Goal: Information Seeking & Learning: Learn about a topic

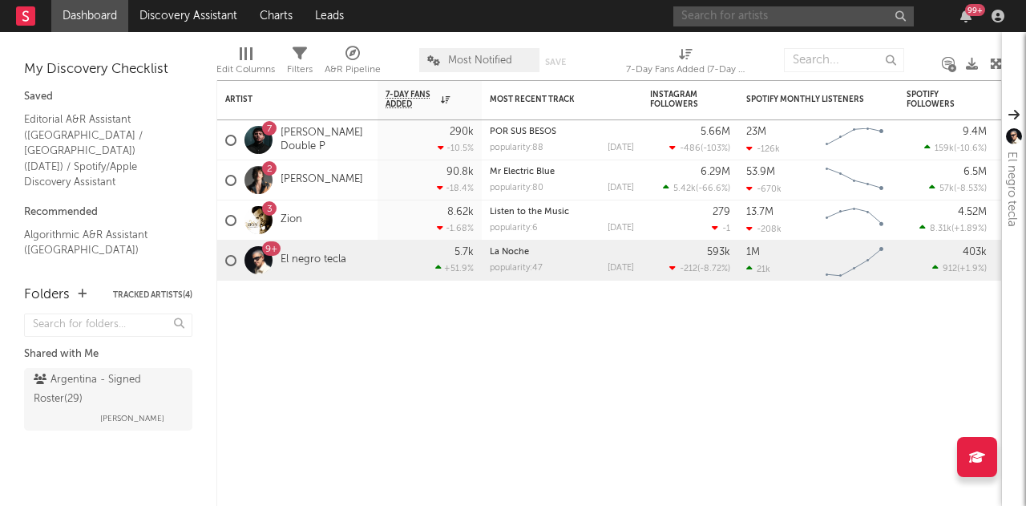
click at [849, 12] on input "text" at bounding box center [794, 16] width 241 height 20
click at [569, 437] on div "Artist Notifications 7-Day Fans Added WoW % Change Most Recent Track Popularity…" at bounding box center [610, 293] width 786 height 426
click at [755, 22] on input "text" at bounding box center [794, 16] width 241 height 20
click at [824, 13] on input "text" at bounding box center [794, 16] width 241 height 20
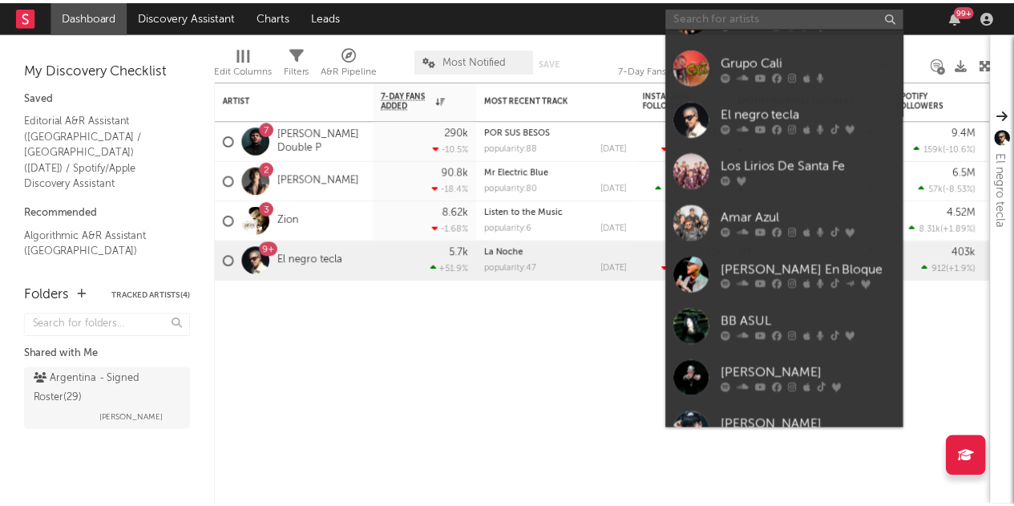
scroll to position [148, 0]
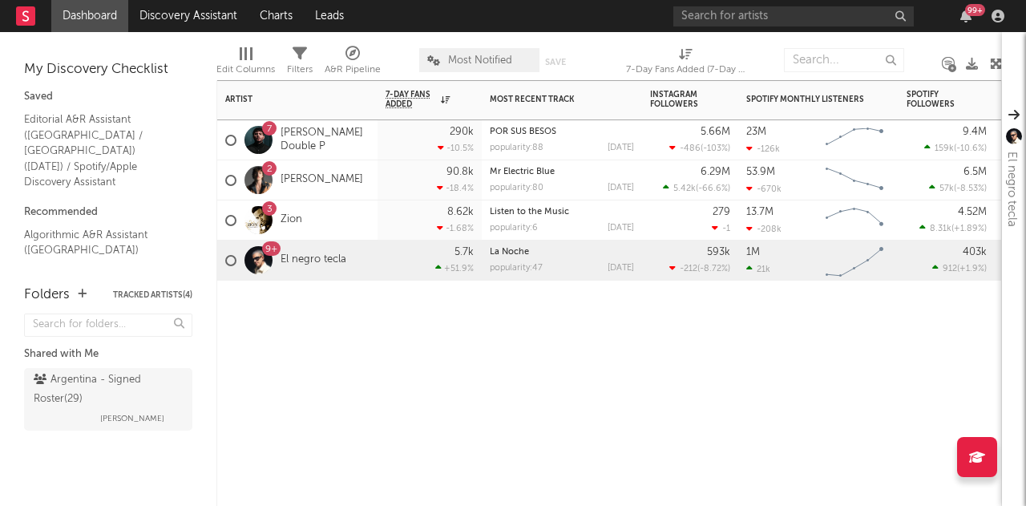
click at [505, 388] on div "Artist Notifications 7-Day Fans Added WoW % Change Most Recent Track Popularity…" at bounding box center [610, 293] width 786 height 426
click at [319, 261] on link "El negro tecla" at bounding box center [314, 260] width 66 height 14
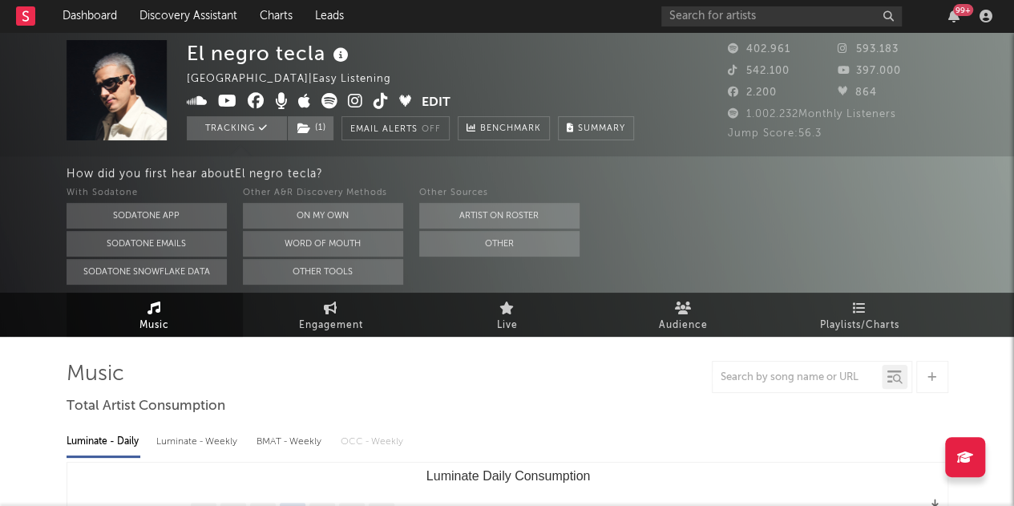
click at [151, 331] on span "Music" at bounding box center [155, 325] width 30 height 19
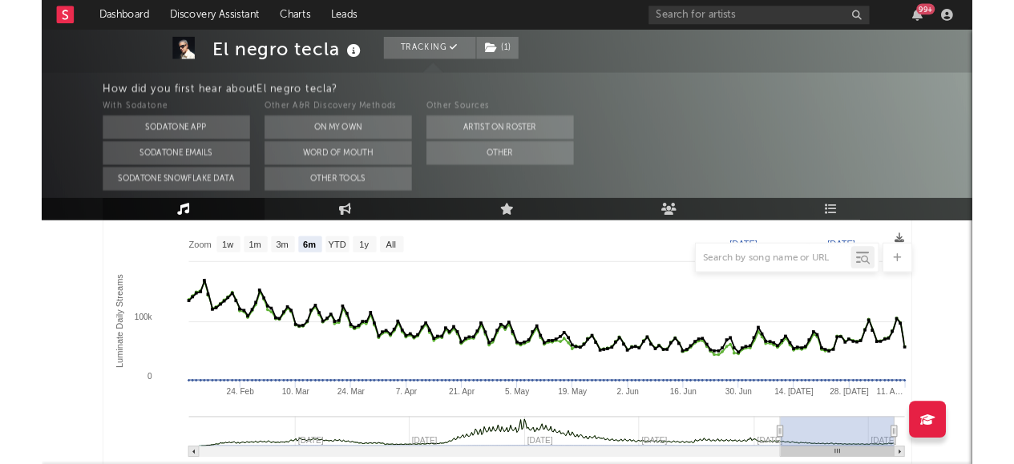
scroll to position [251, 0]
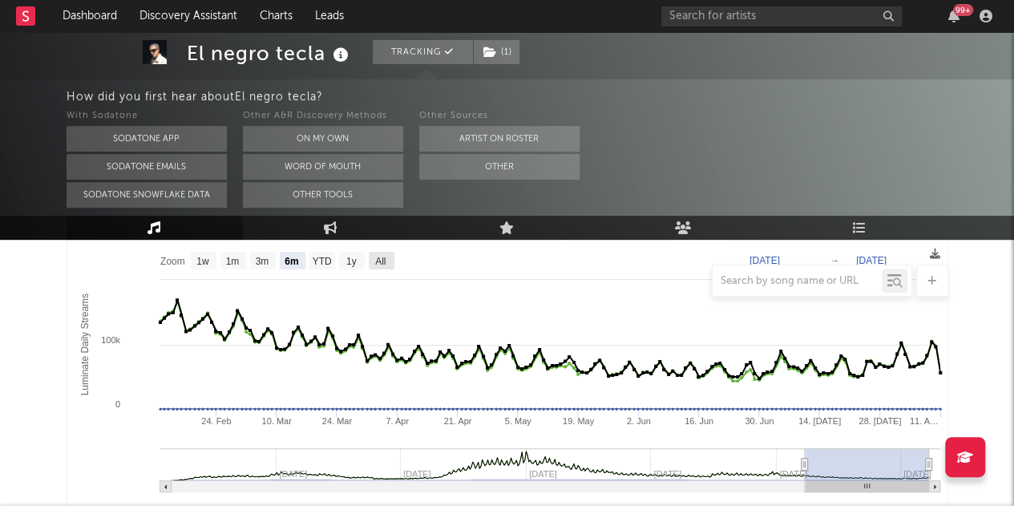
click at [382, 259] on text "All" at bounding box center [380, 261] width 10 height 11
select select "All"
type input "[DATE]"
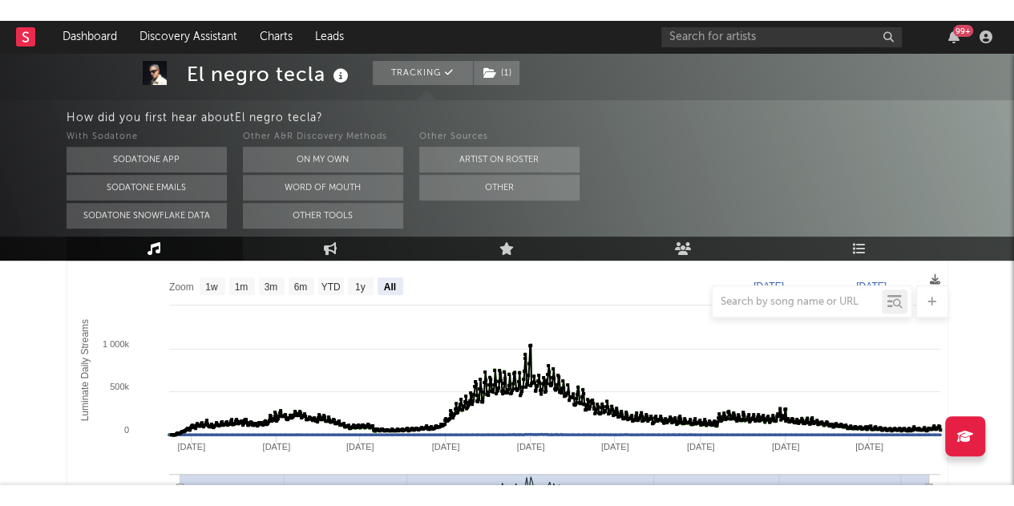
scroll to position [240, 0]
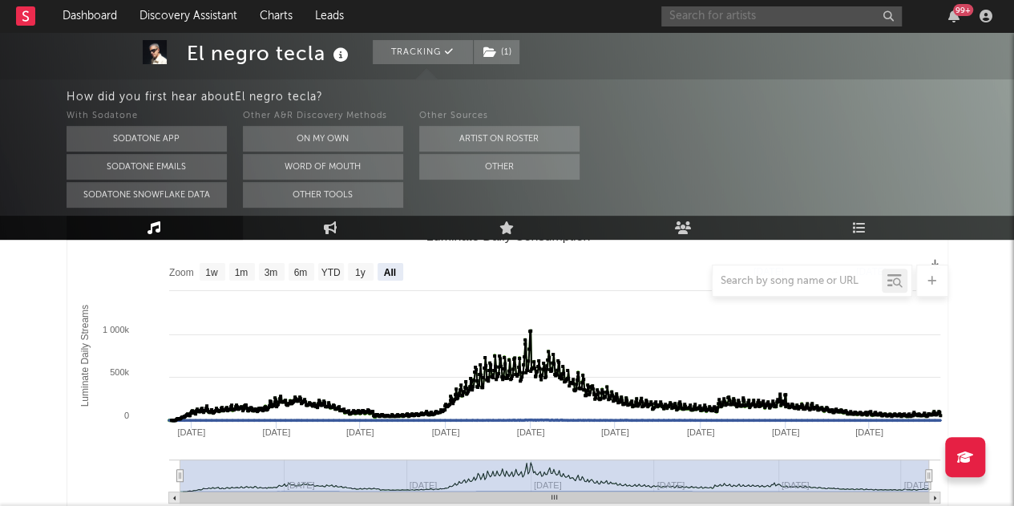
click at [825, 14] on input "text" at bounding box center [782, 16] width 241 height 20
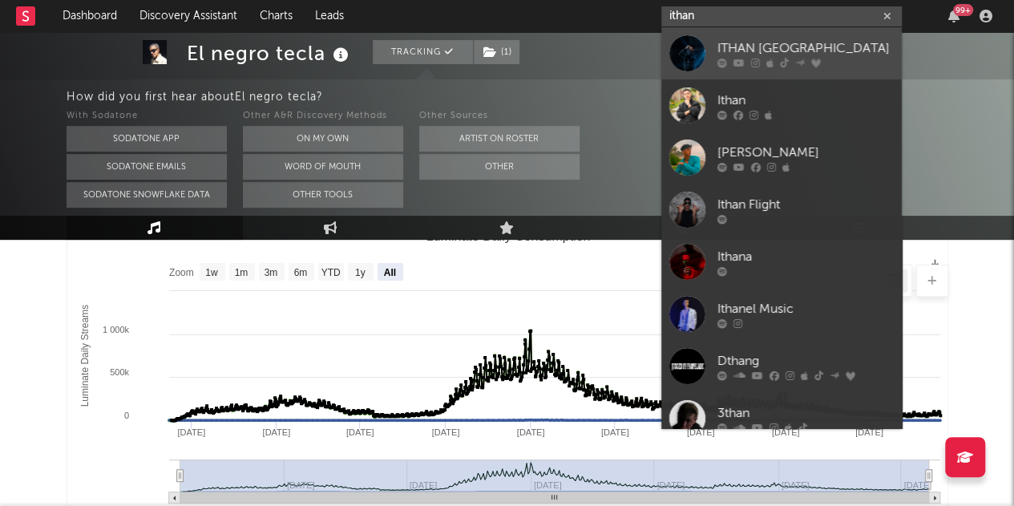
type input "ithan"
click at [800, 36] on link "ITHAN [GEOGRAPHIC_DATA]" at bounding box center [782, 53] width 241 height 52
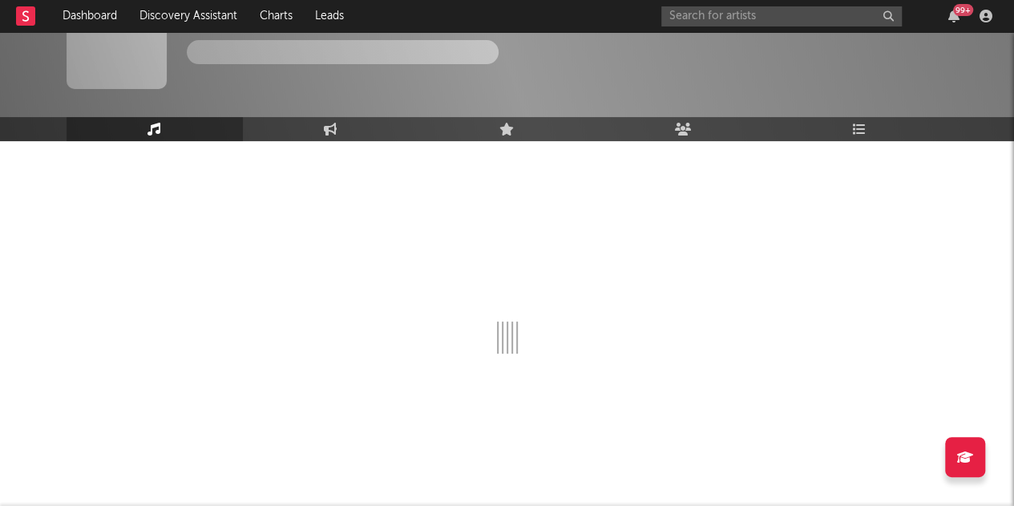
scroll to position [95, 0]
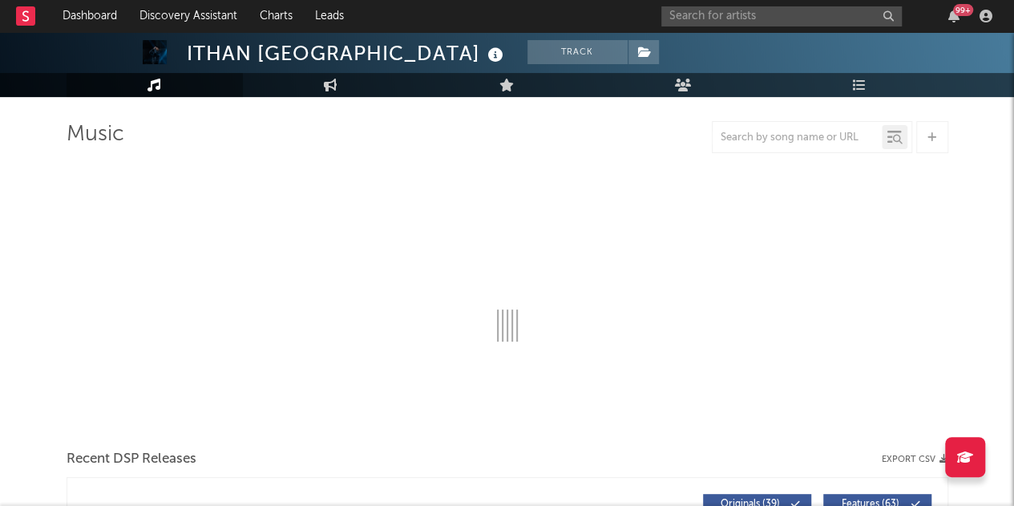
select select "6m"
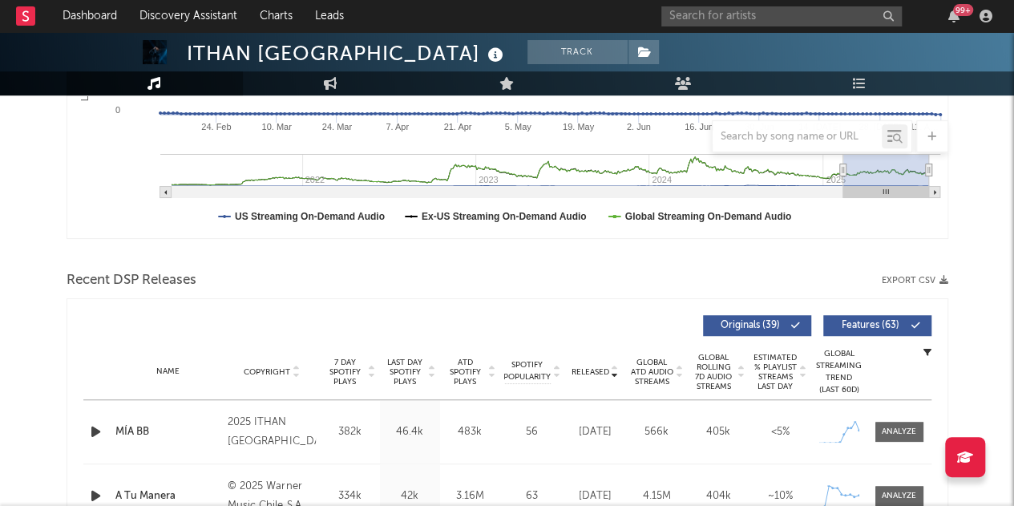
scroll to position [561, 0]
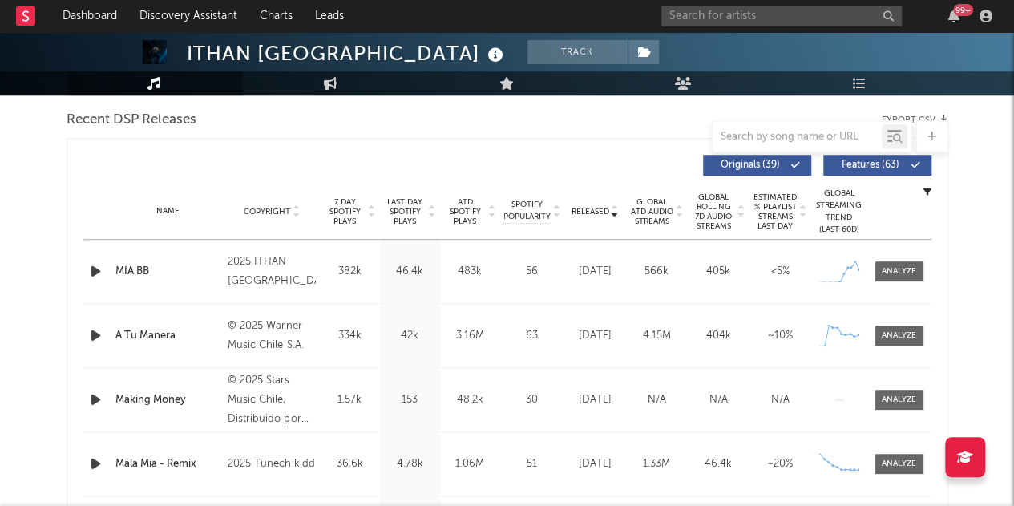
click at [496, 207] on icon at bounding box center [492, 208] width 8 height 6
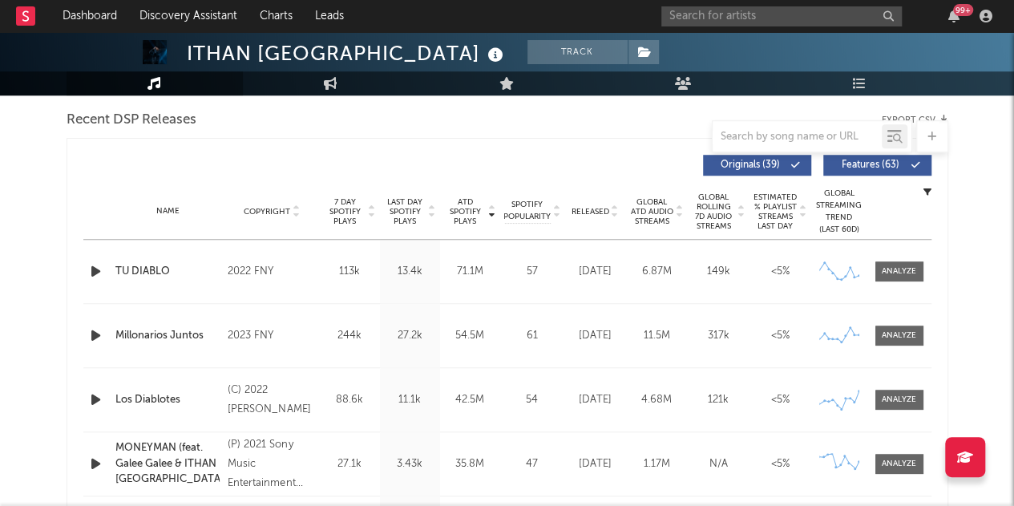
click at [494, 216] on icon at bounding box center [492, 215] width 8 height 6
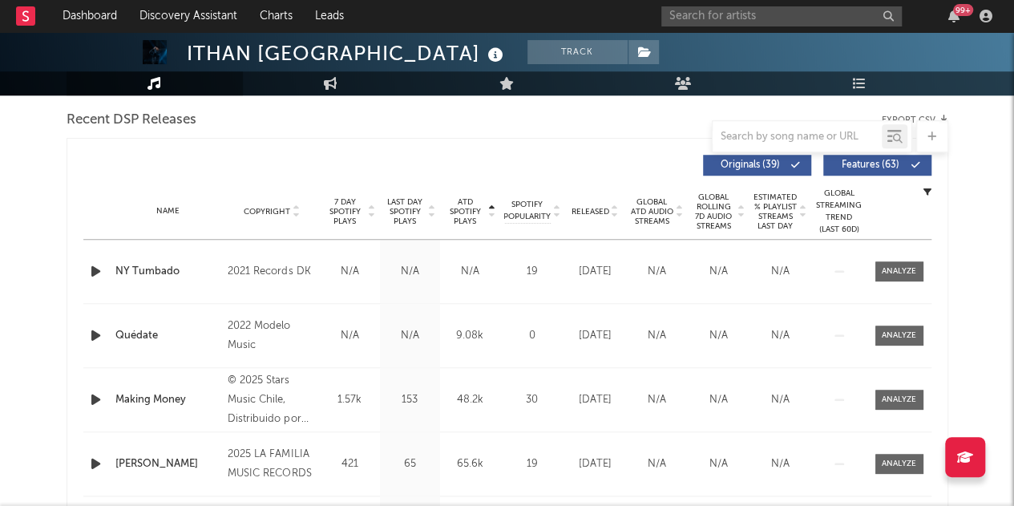
click at [494, 216] on icon at bounding box center [492, 215] width 8 height 6
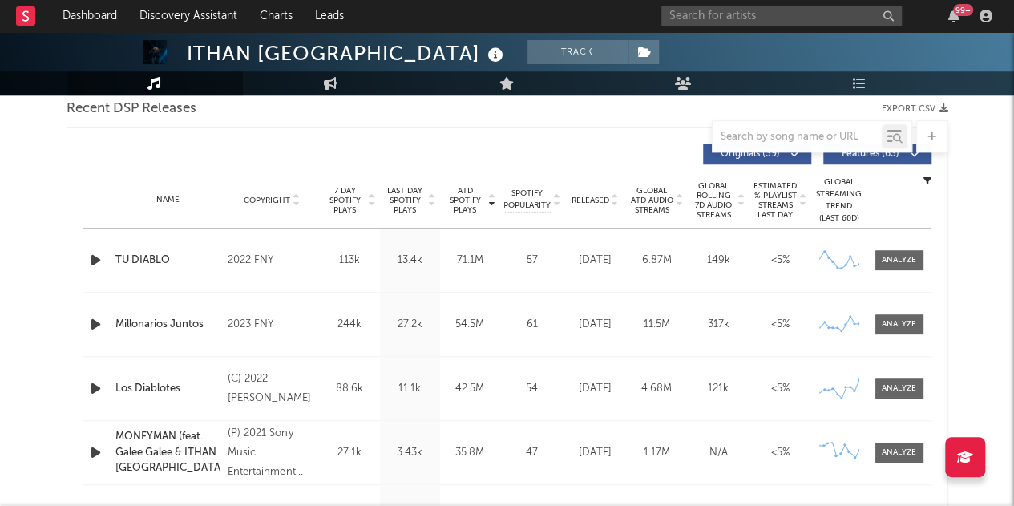
scroll to position [401, 0]
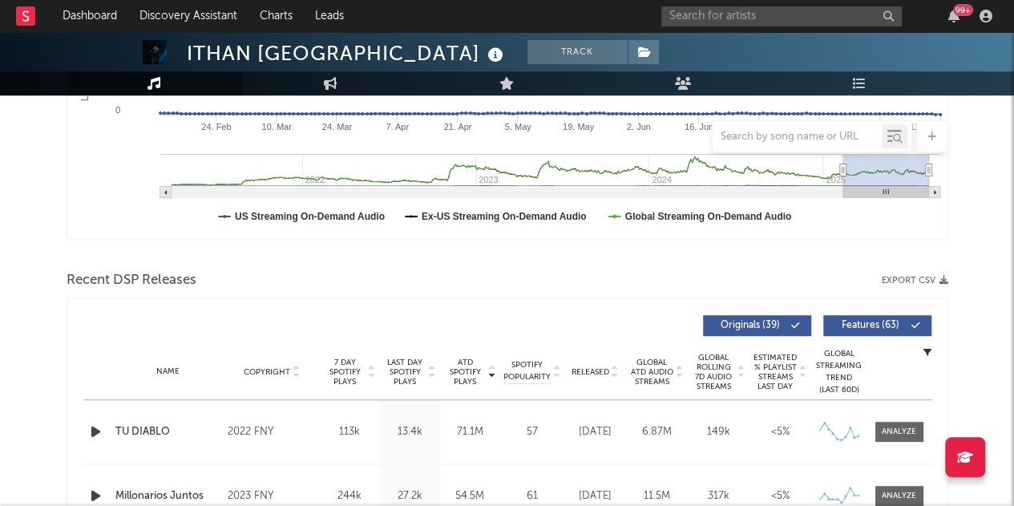
click at [156, 60] on img at bounding box center [155, 52] width 24 height 24
click at [802, 13] on input "text" at bounding box center [782, 16] width 241 height 20
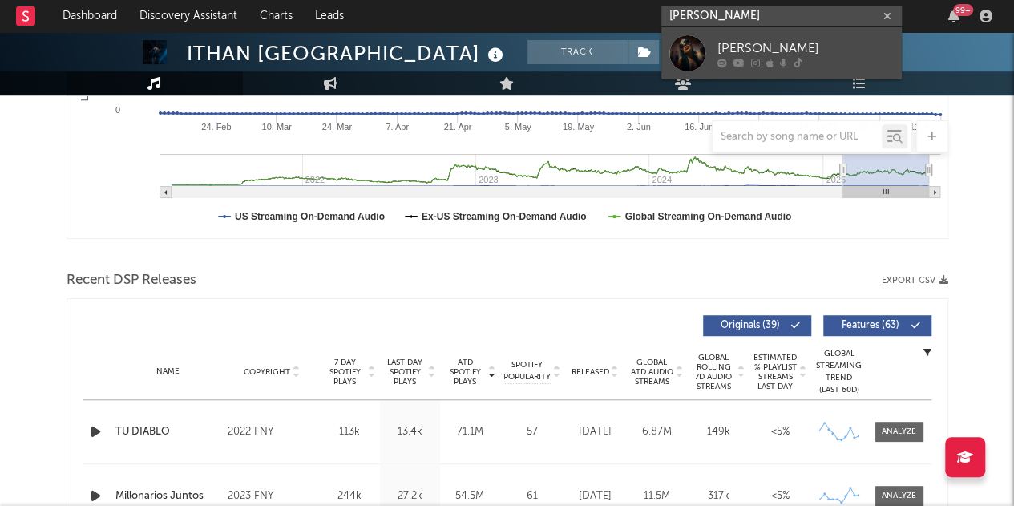
type input "[PERSON_NAME]"
click at [829, 40] on div "[PERSON_NAME]" at bounding box center [806, 47] width 176 height 19
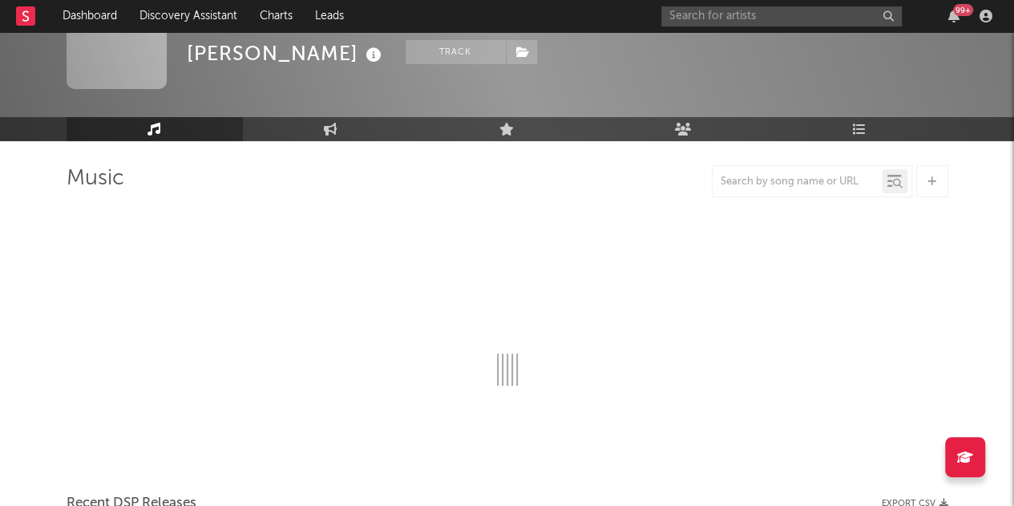
scroll to position [401, 0]
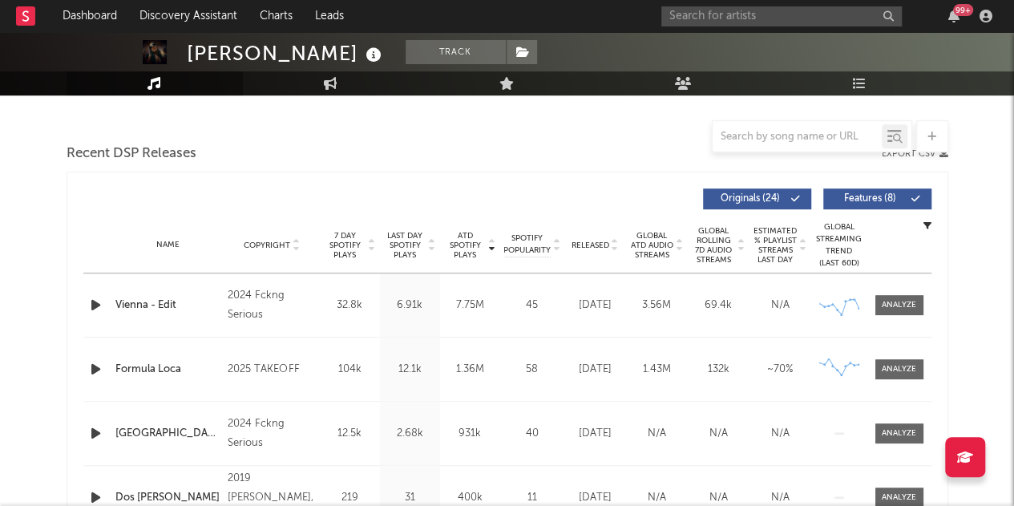
select select "1w"
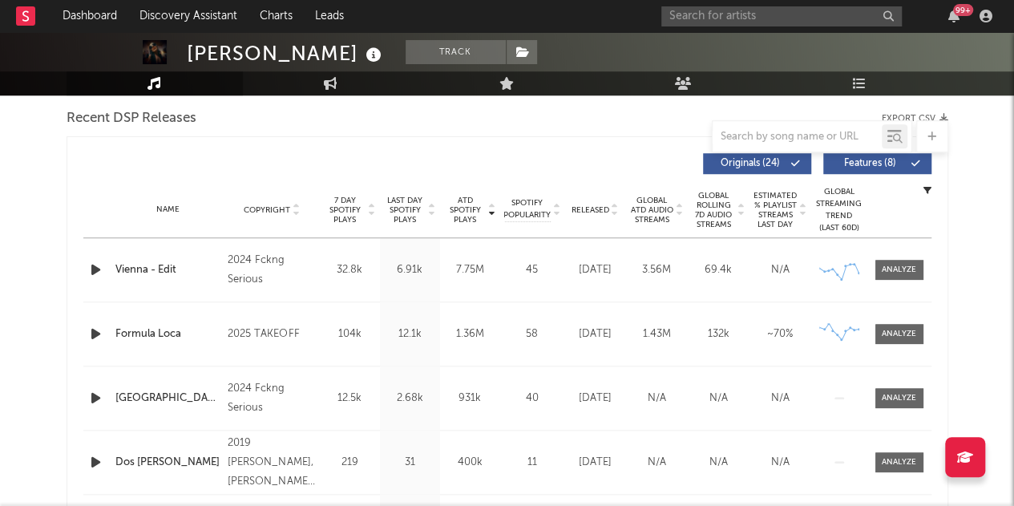
scroll to position [585, 0]
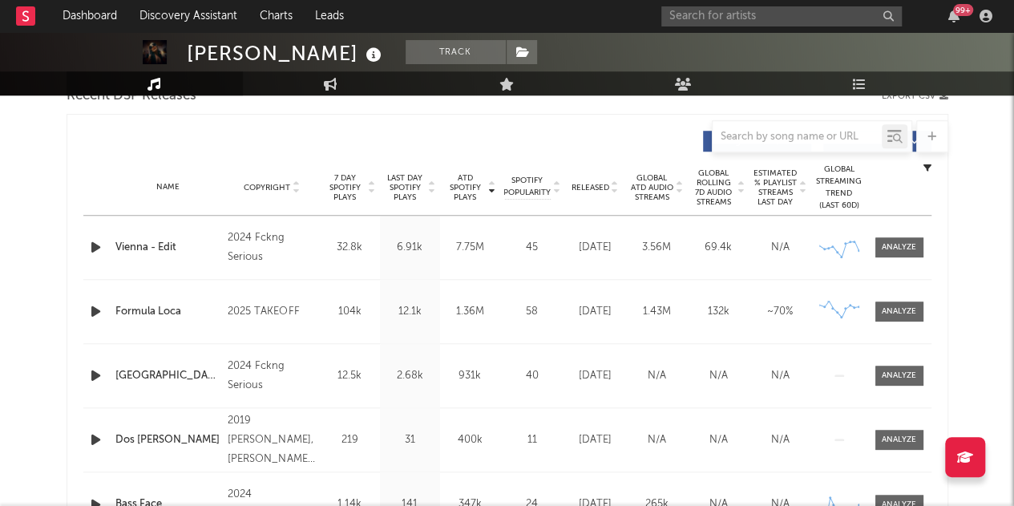
click at [492, 190] on icon at bounding box center [492, 191] width 8 height 6
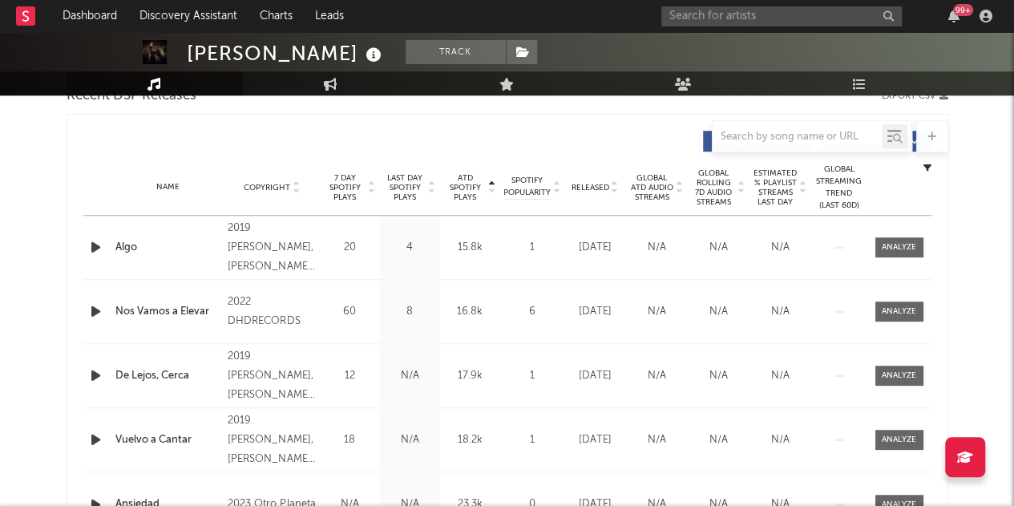
click at [492, 190] on icon at bounding box center [492, 191] width 8 height 6
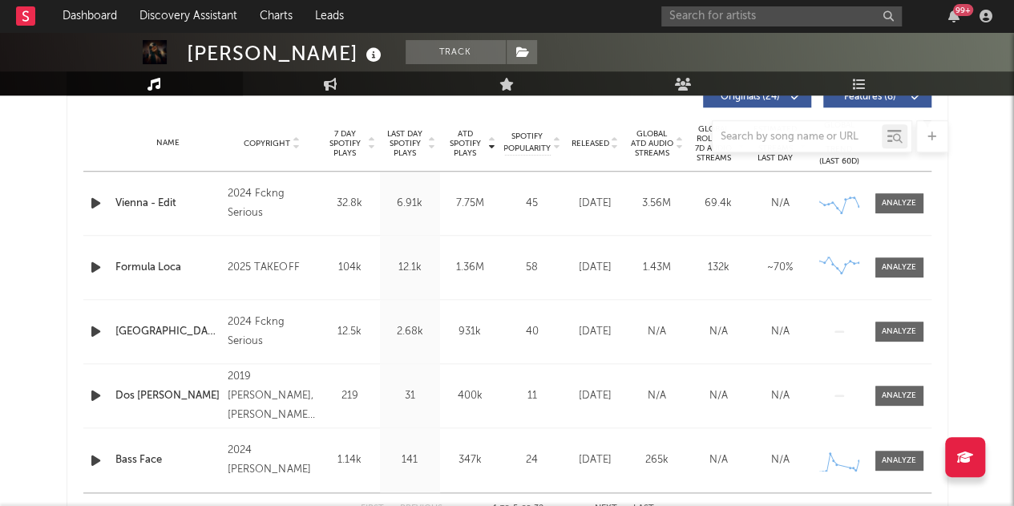
scroll to position [666, 0]
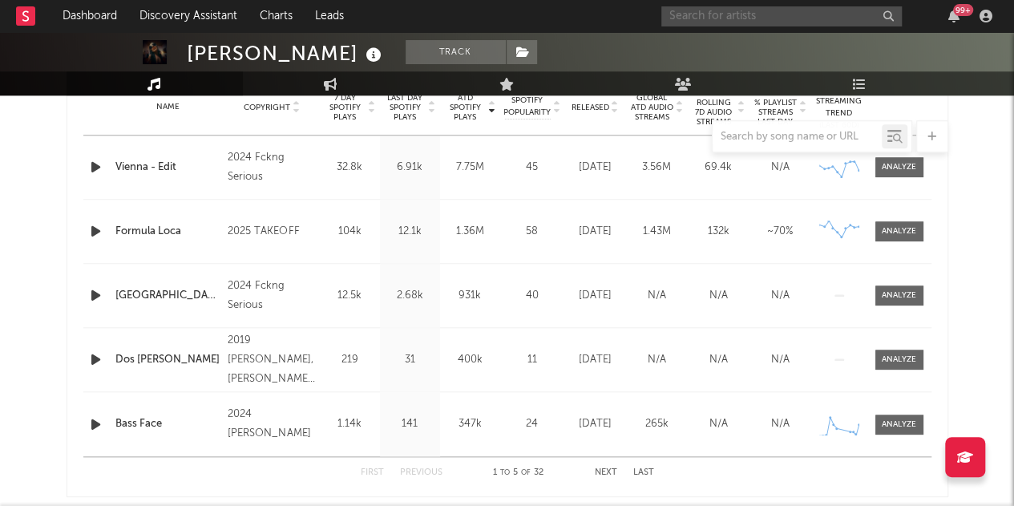
click at [835, 10] on input "text" at bounding box center [782, 16] width 241 height 20
type input "vius"
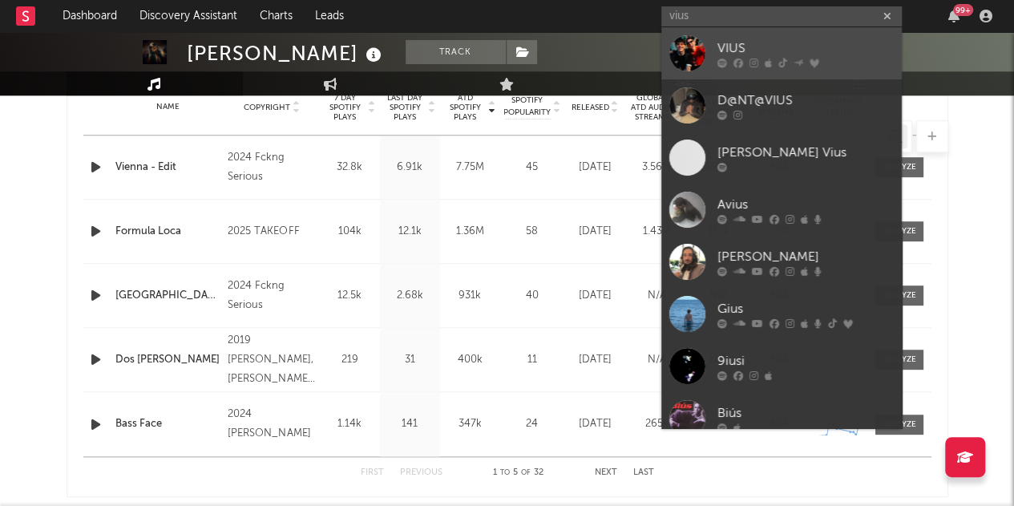
click at [856, 51] on div "VIUS" at bounding box center [806, 47] width 176 height 19
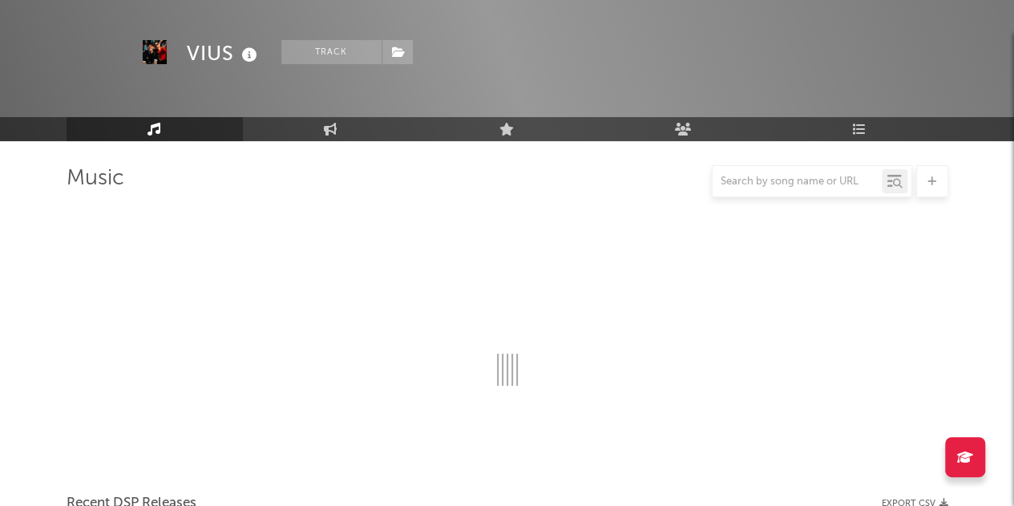
scroll to position [666, 0]
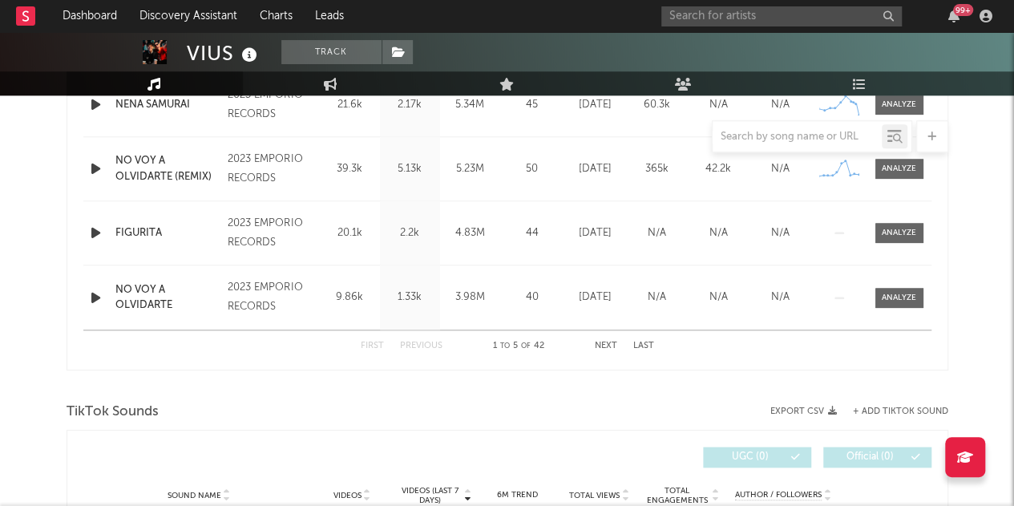
select select "6m"
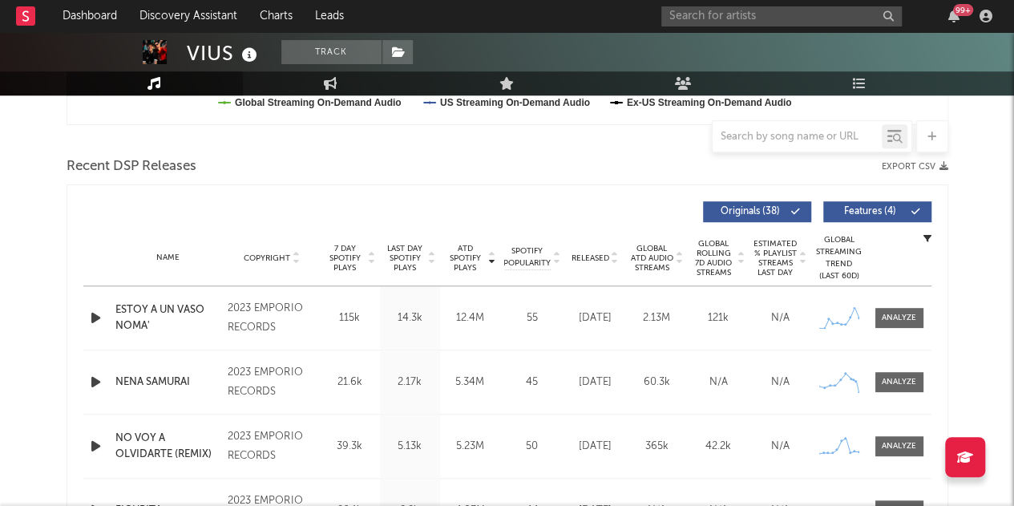
scroll to position [585, 0]
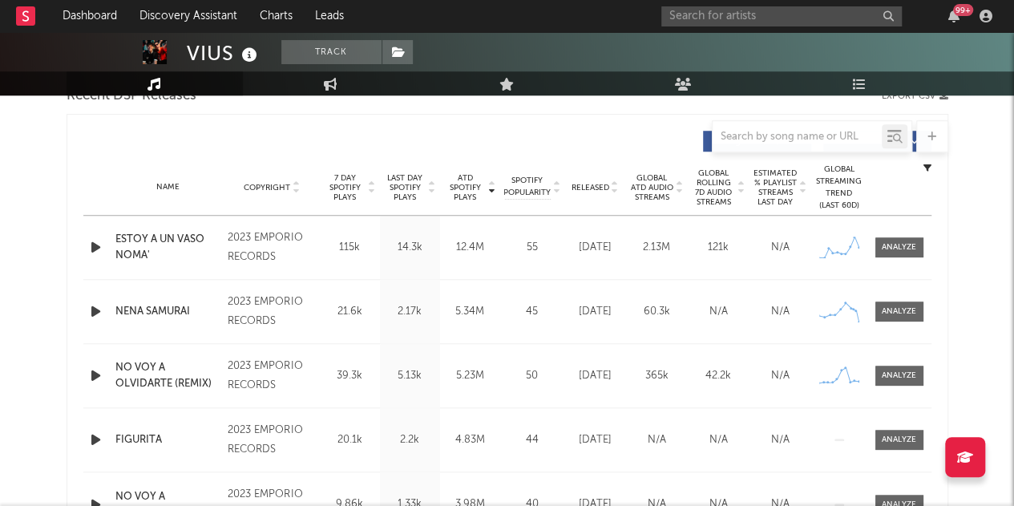
click at [490, 190] on icon at bounding box center [492, 191] width 8 height 6
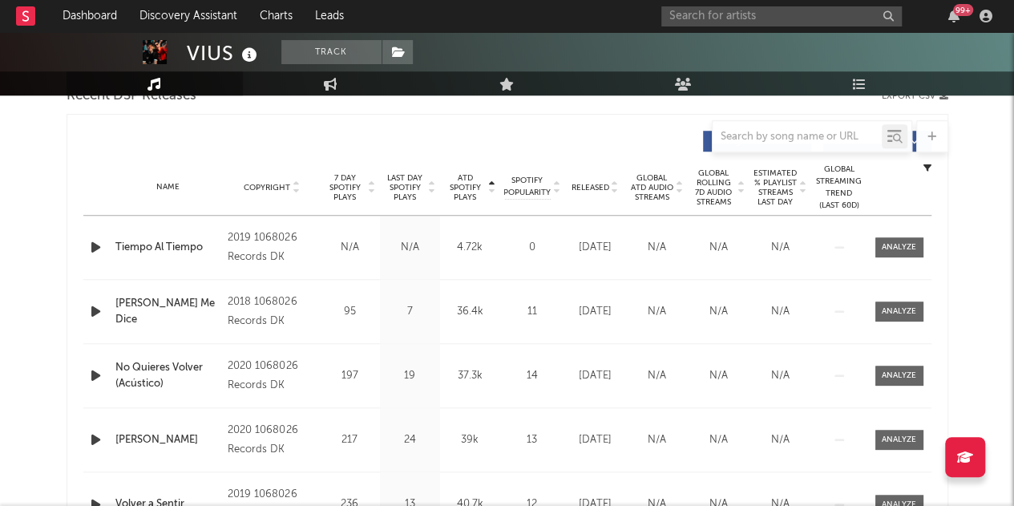
click at [490, 190] on icon at bounding box center [492, 191] width 8 height 6
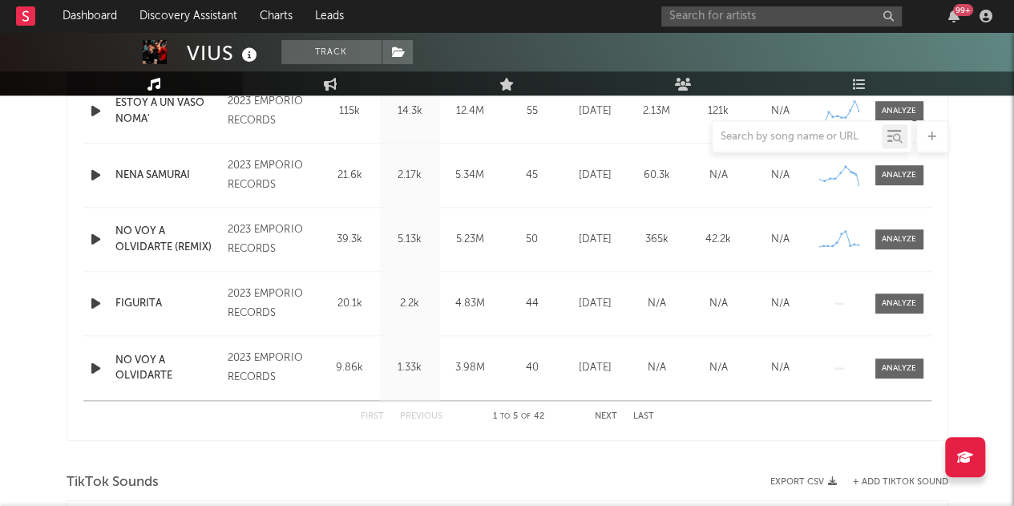
scroll to position [641, 0]
